Goal: Find contact information: Find contact information

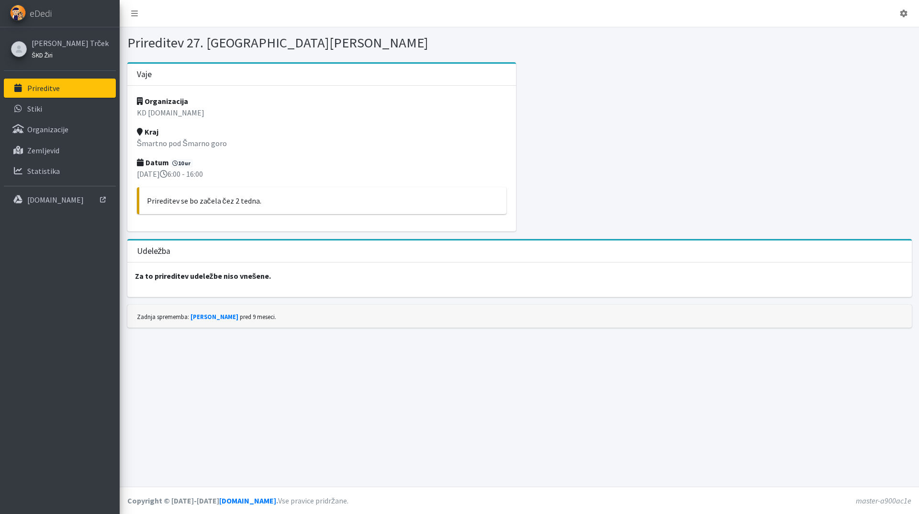
click at [37, 55] on small "ŠKD Žiri" at bounding box center [42, 55] width 21 height 8
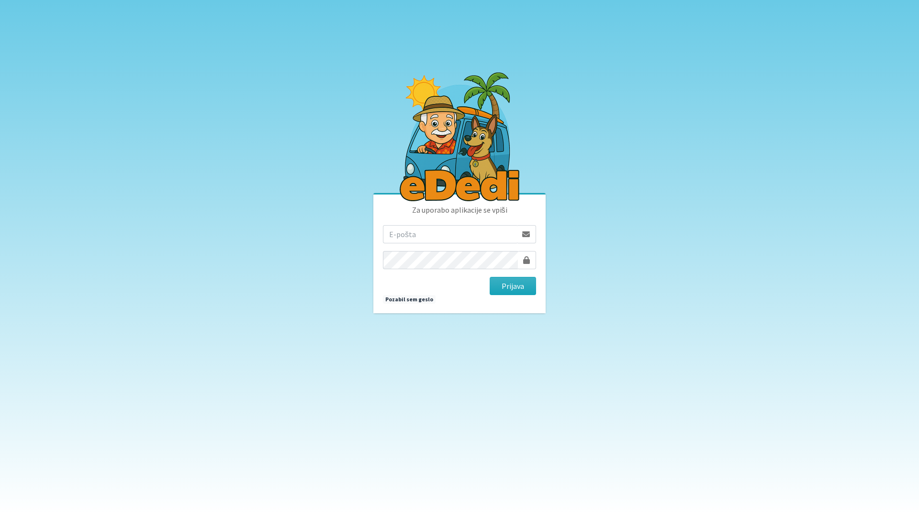
click at [408, 230] on input "email" at bounding box center [450, 234] width 134 height 18
type input "[EMAIL_ADDRESS][DOMAIN_NAME]"
click at [440, 272] on form "tanja.ficko@gmail.com Prijava" at bounding box center [459, 260] width 153 height 70
click at [511, 277] on button "Prijava" at bounding box center [513, 286] width 46 height 18
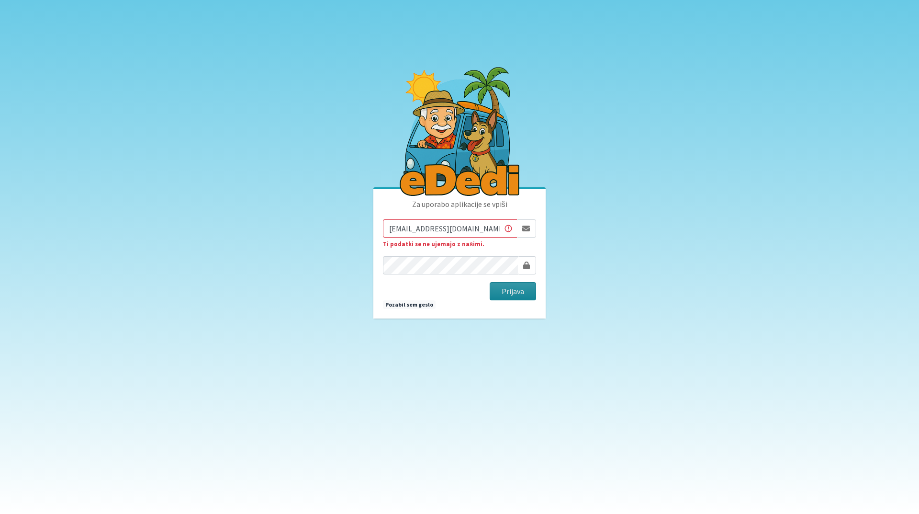
click at [518, 290] on button "Prijava" at bounding box center [513, 291] width 46 height 18
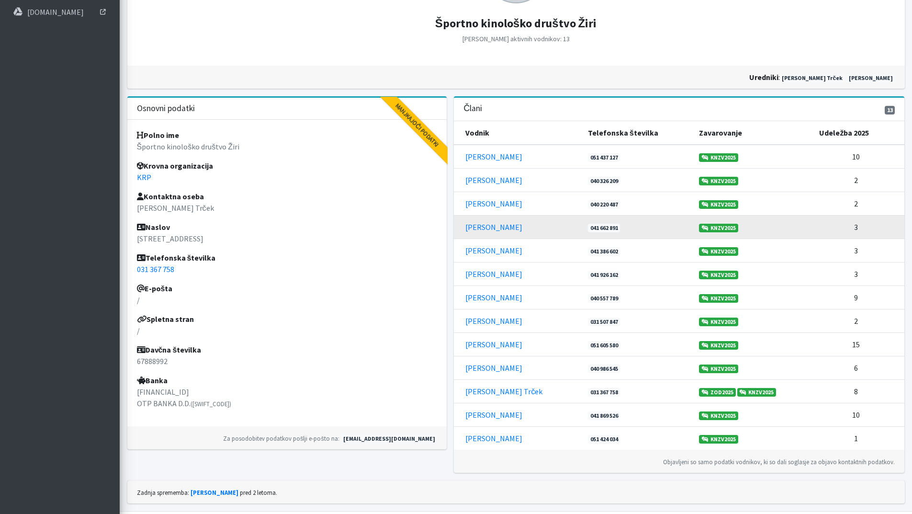
scroll to position [192, 0]
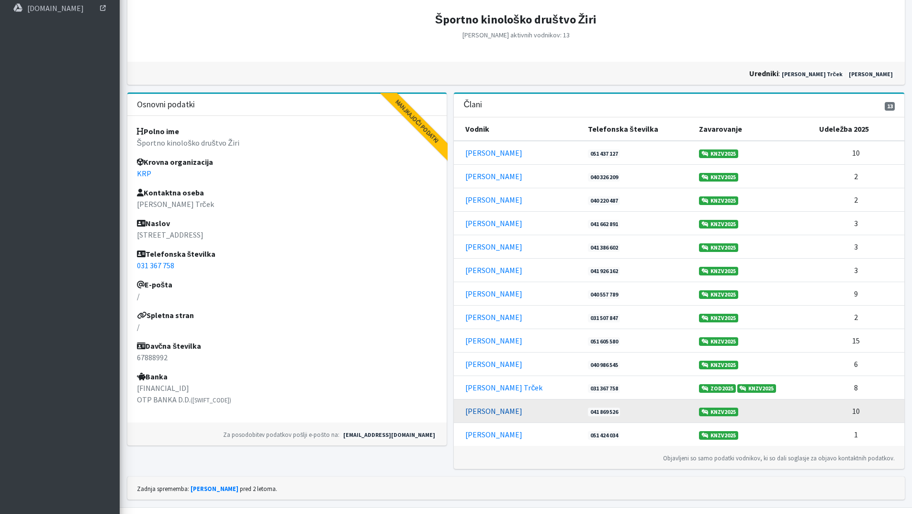
click at [492, 411] on link "Tomaž Šubic" at bounding box center [493, 411] width 57 height 10
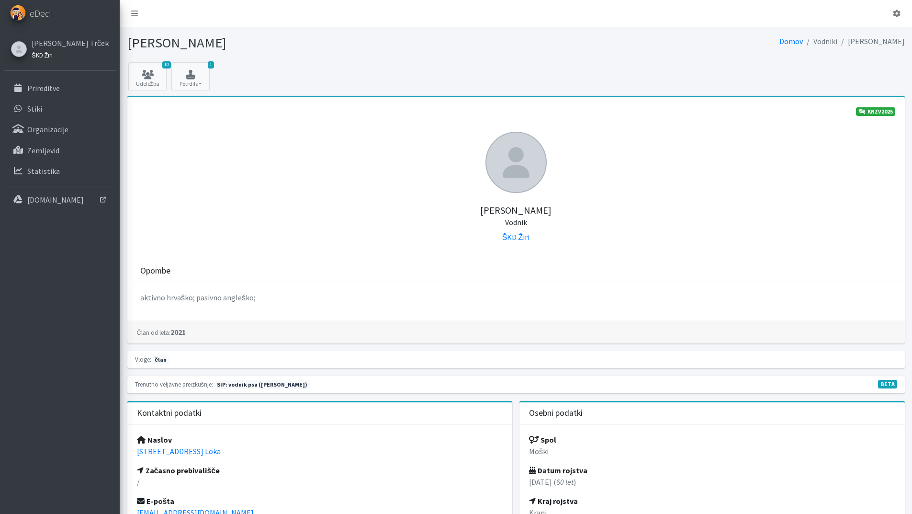
click at [48, 55] on small "ŠKD Žiri" at bounding box center [42, 55] width 21 height 8
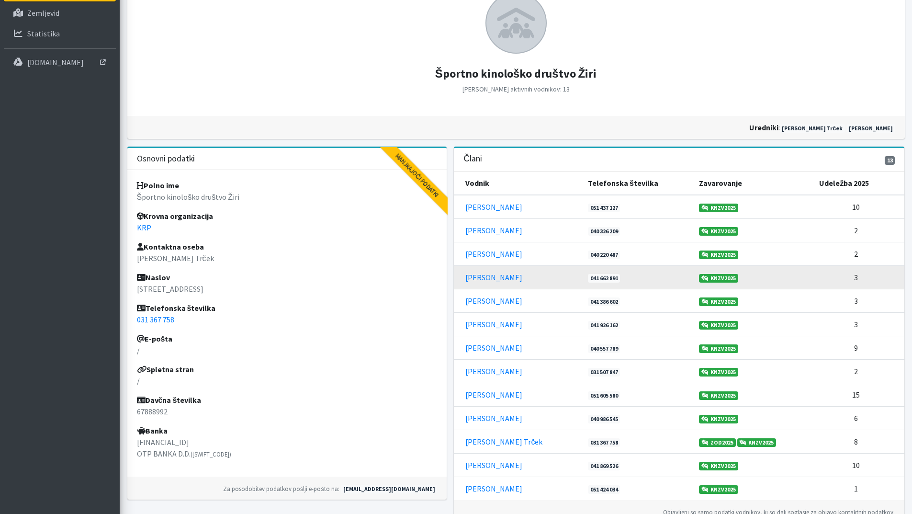
scroll to position [144, 0]
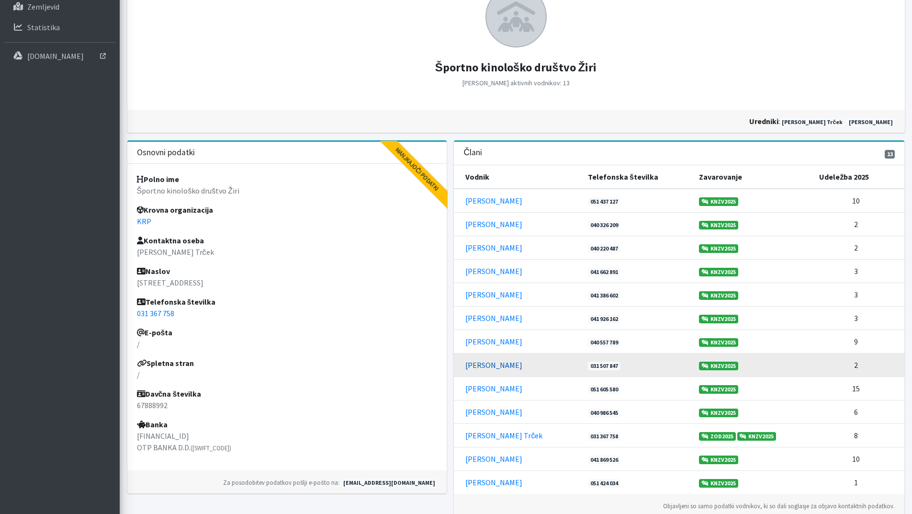
click at [486, 368] on link "[PERSON_NAME]" at bounding box center [493, 365] width 57 height 10
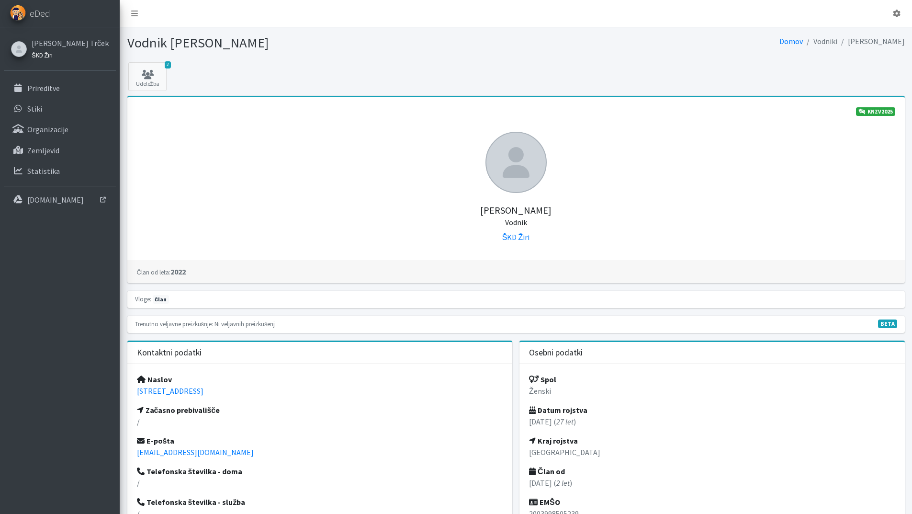
click at [45, 55] on small "ŠKD Žiri" at bounding box center [42, 55] width 21 height 8
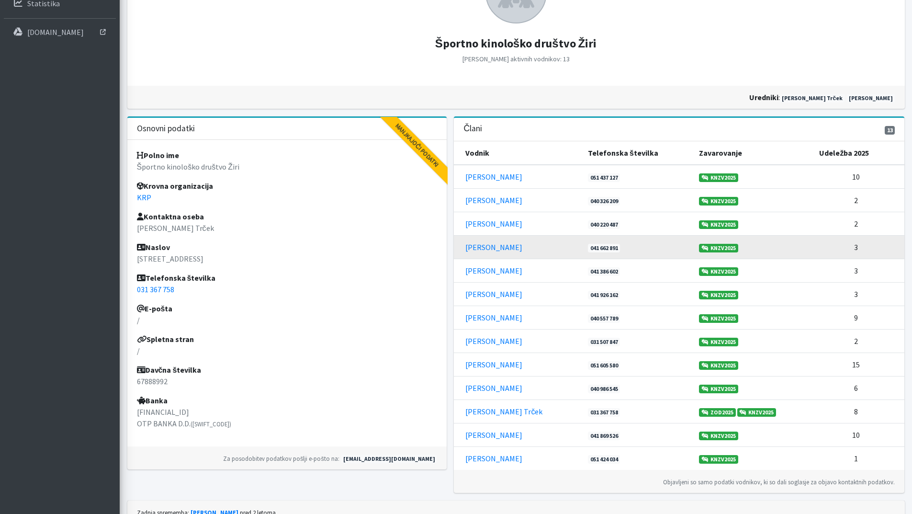
scroll to position [192, 0]
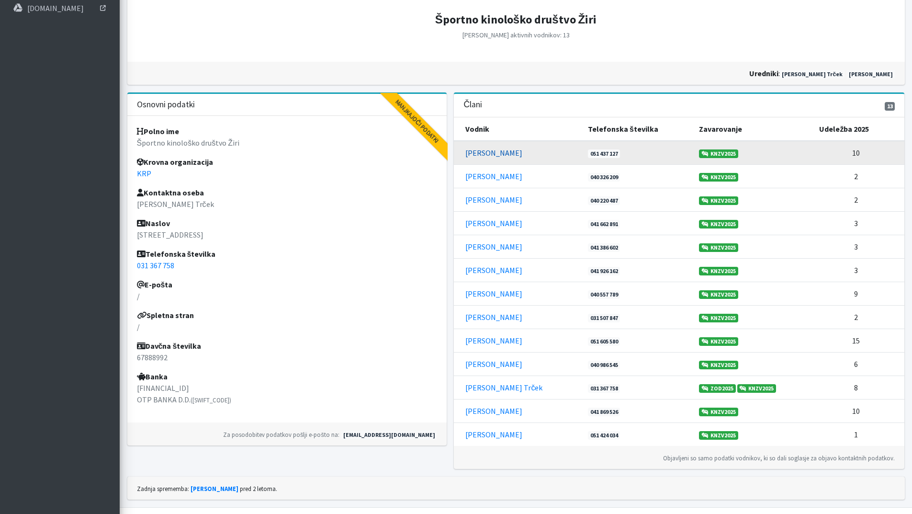
click at [488, 154] on link "[PERSON_NAME]" at bounding box center [493, 153] width 57 height 10
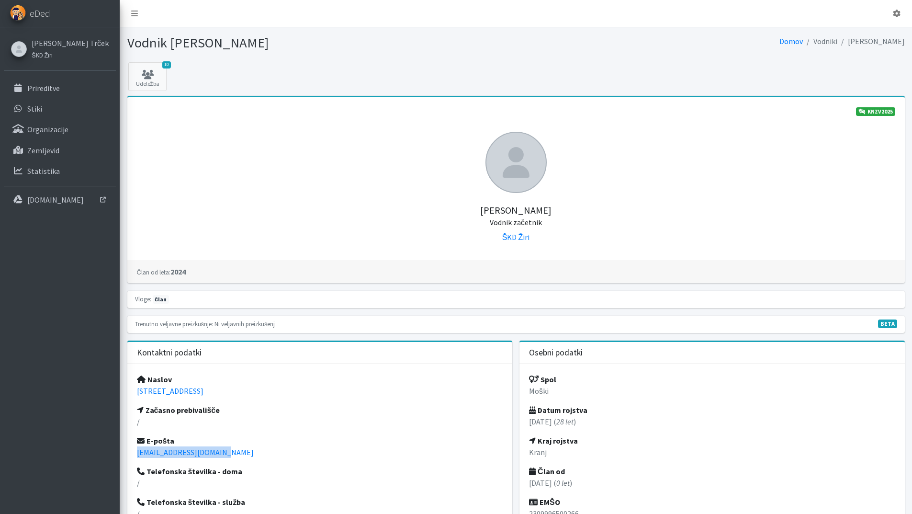
drag, startPoint x: 220, startPoint y: 452, endPoint x: 130, endPoint y: 451, distance: 90.0
click at [130, 451] on div "Naslov [STREET_ADDRESS] Začasno prebivališče / E-pošta [EMAIL_ADDRESS][DOMAIN_N…" at bounding box center [319, 465] width 385 height 203
copy link "[EMAIL_ADDRESS][DOMAIN_NAME]"
click at [45, 87] on p "Prireditve" at bounding box center [43, 88] width 33 height 10
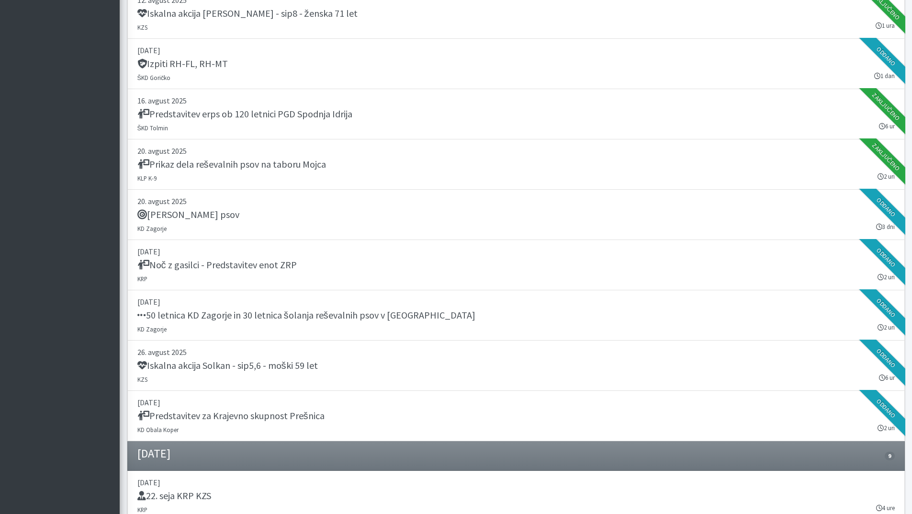
scroll to position [1293, 0]
